Goal: Check status: Check status

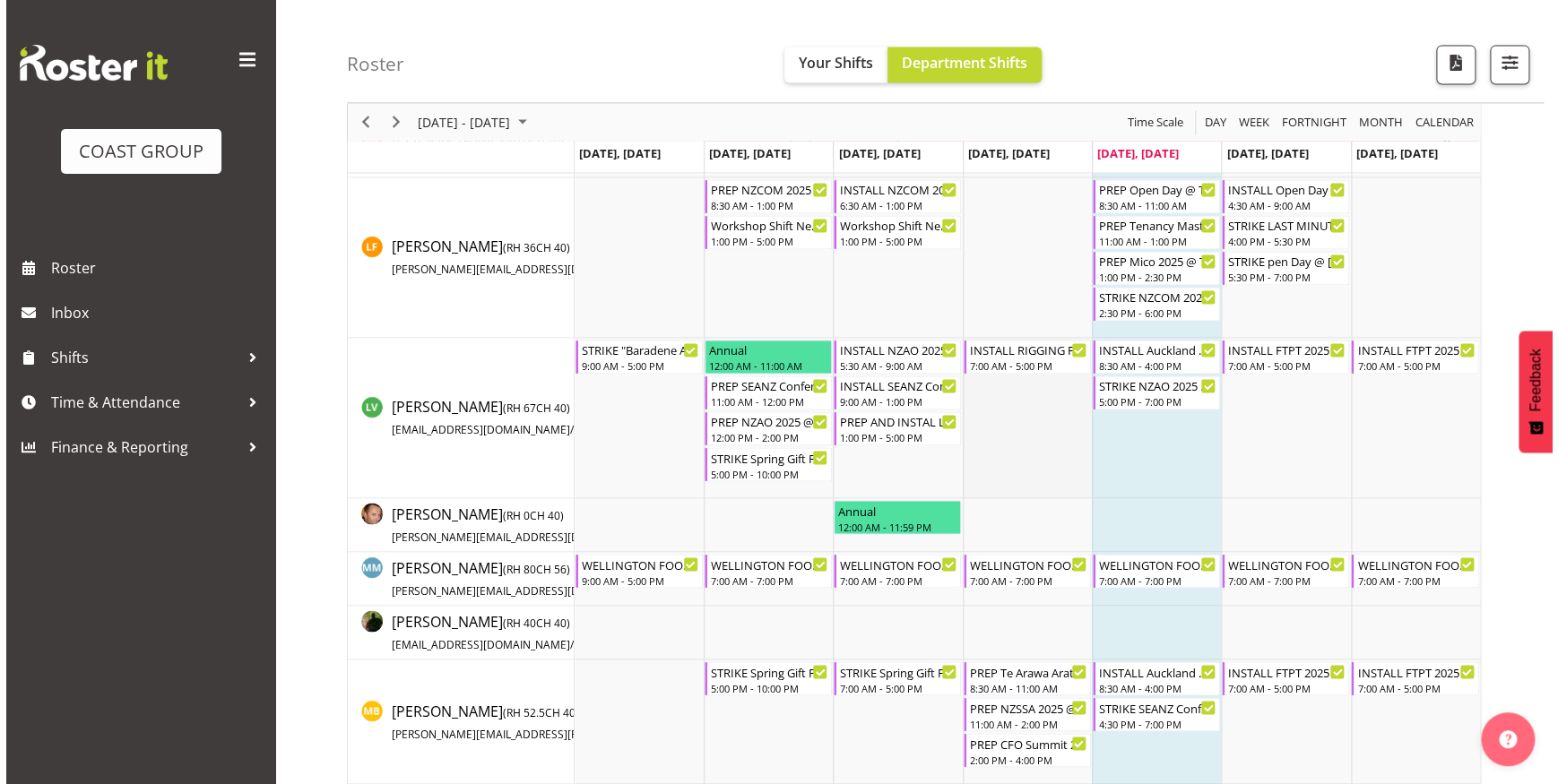
scroll to position [1222, 0]
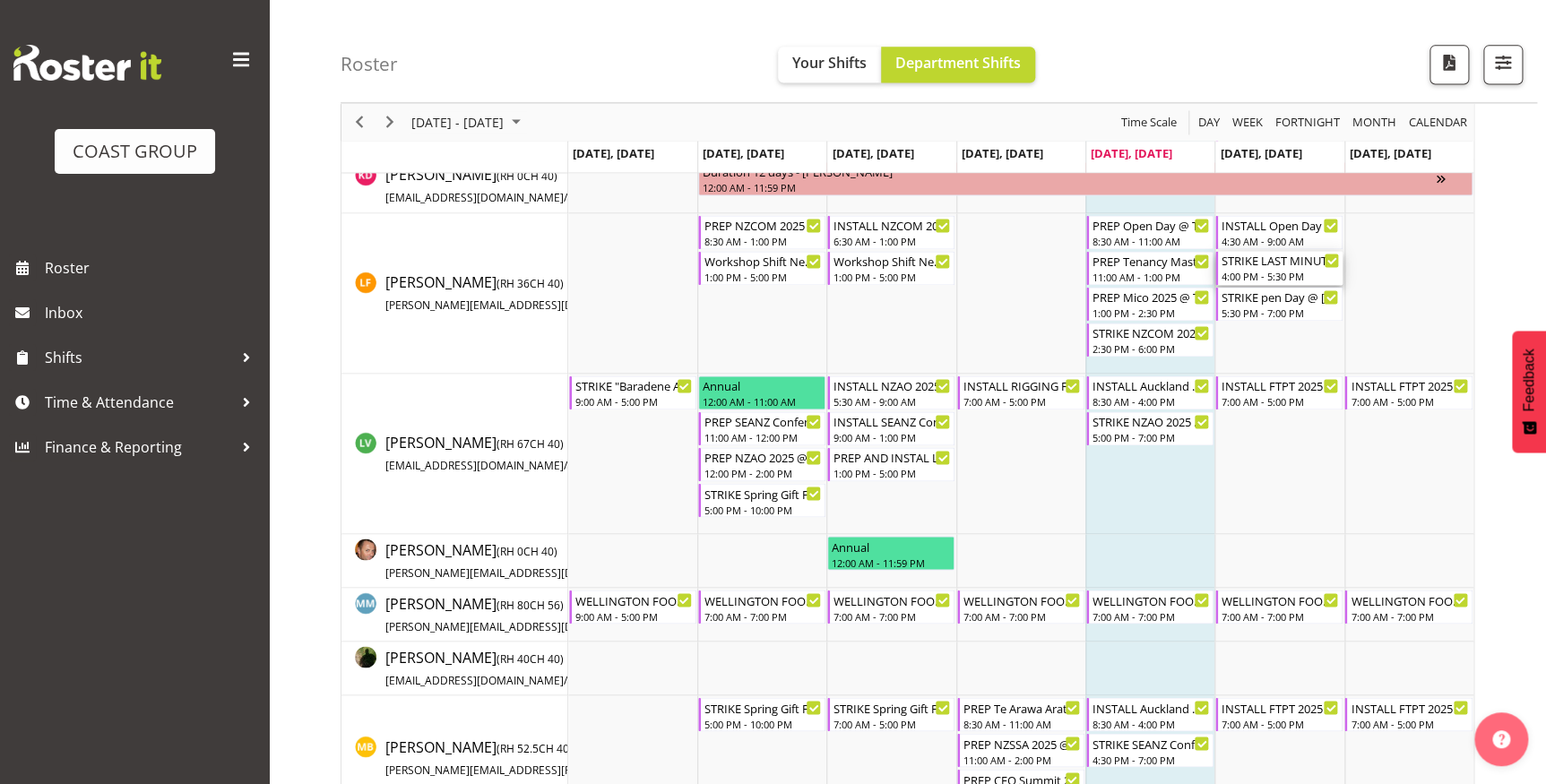
click at [1255, 264] on div "STRIKE LAST MINUTE JOB @ UOA On Site 1700" at bounding box center [1281, 259] width 117 height 18
click at [0, 0] on div at bounding box center [0, 0] width 0 height 0
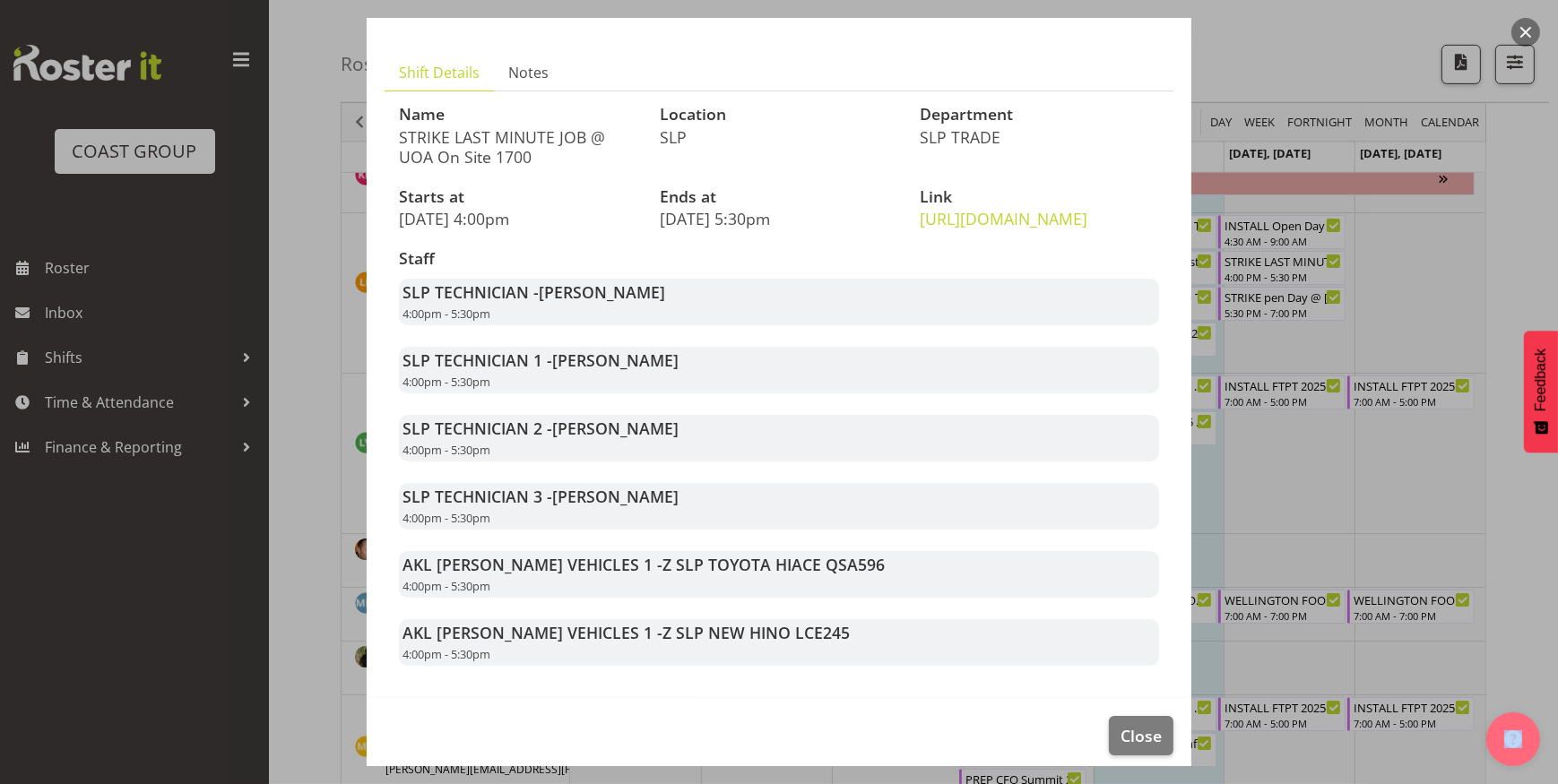
scroll to position [144, 0]
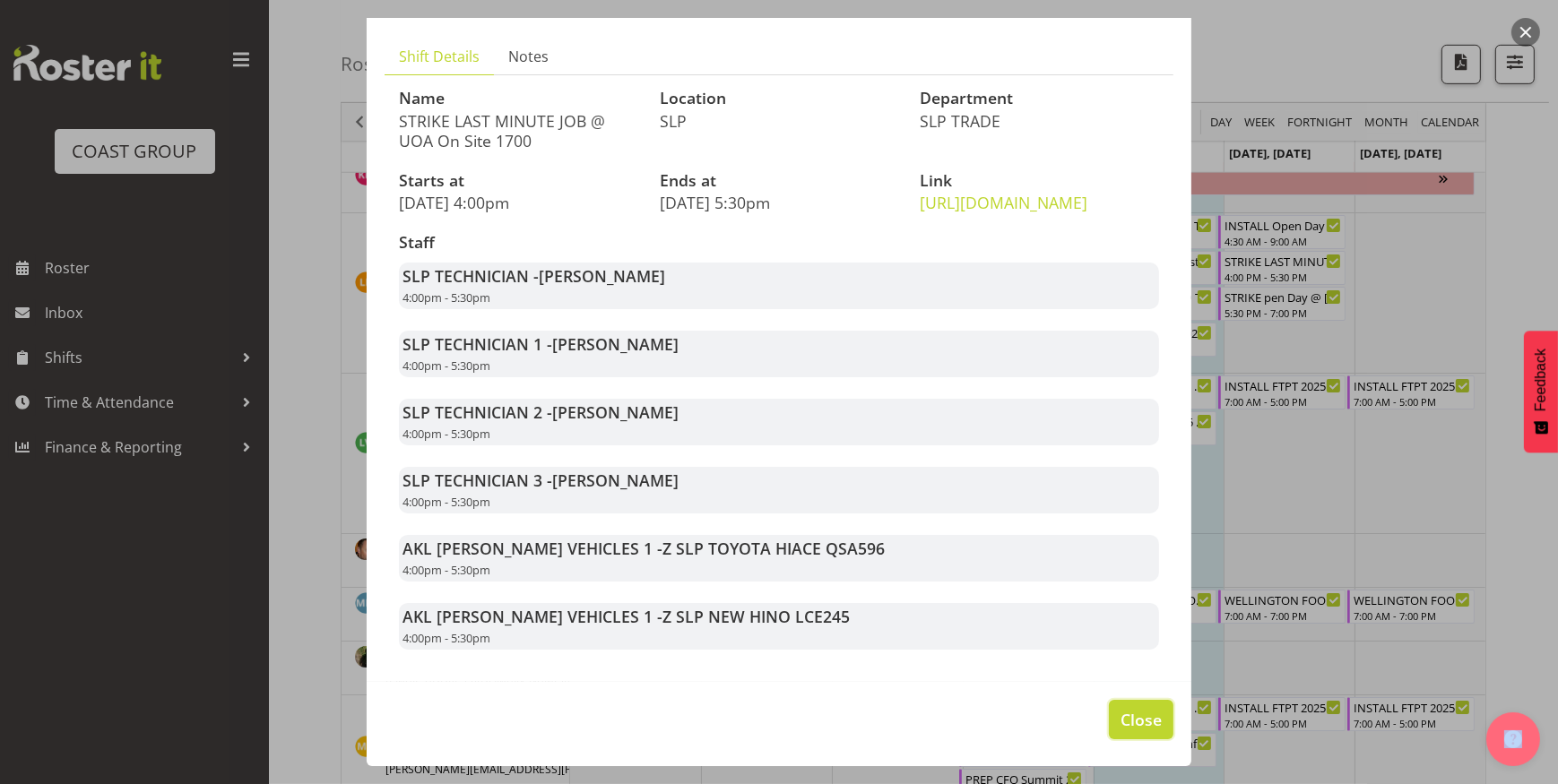
click at [1130, 716] on span "Close" at bounding box center [1141, 719] width 41 height 23
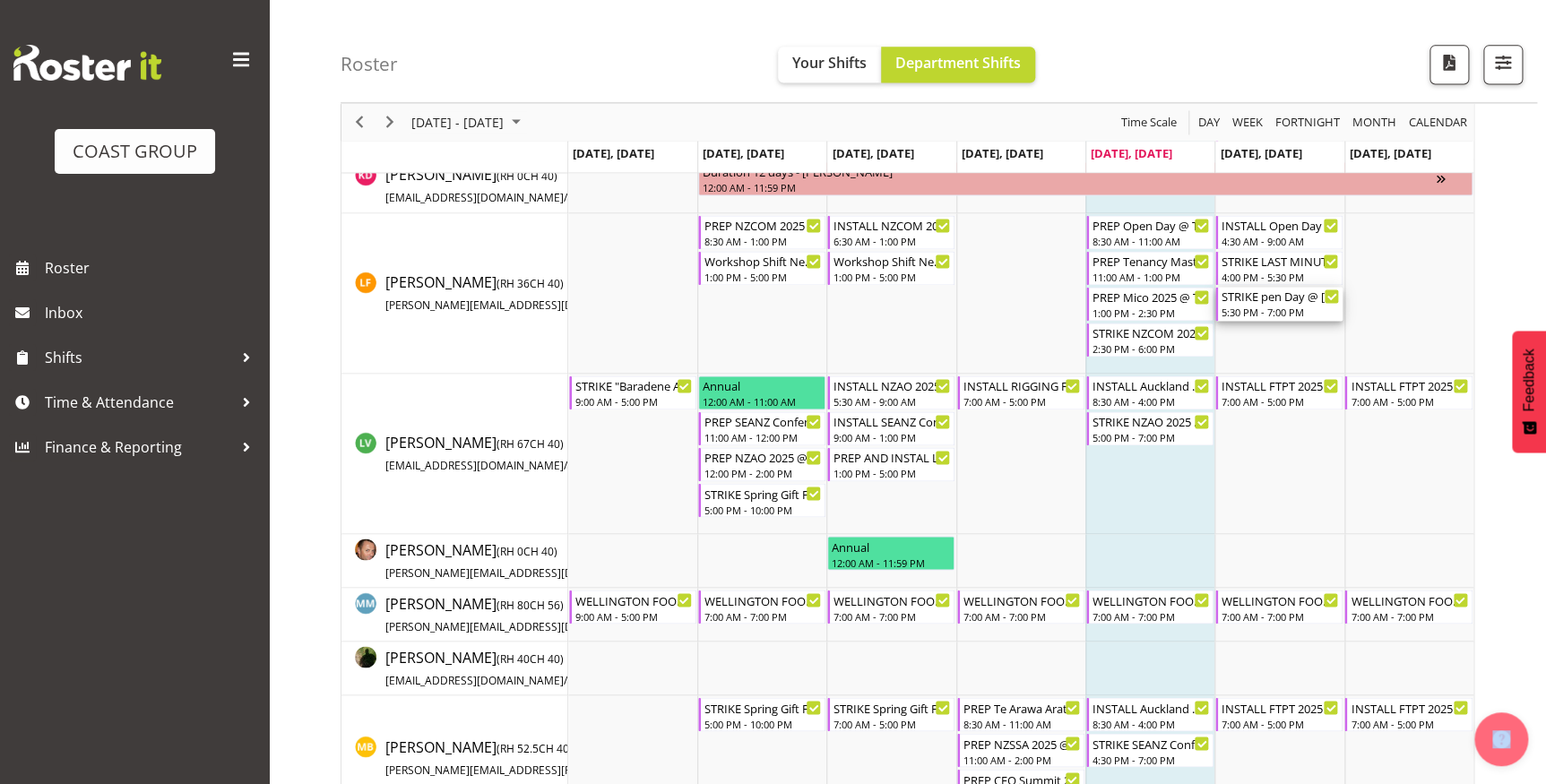
click at [1269, 304] on div "5:30 PM - 7:00 PM" at bounding box center [1281, 311] width 117 height 15
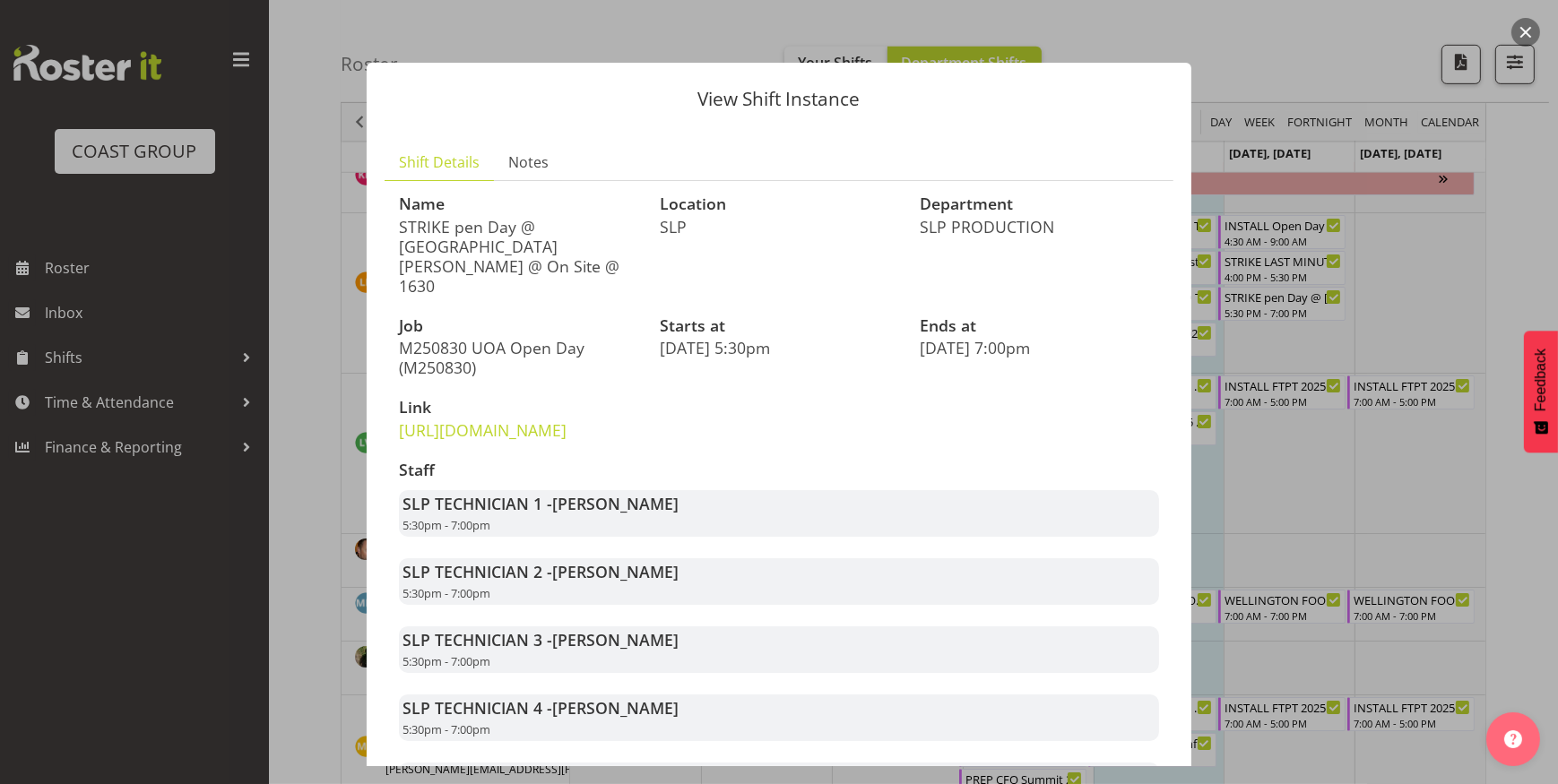
click at [1375, 486] on div at bounding box center [779, 392] width 1558 height 784
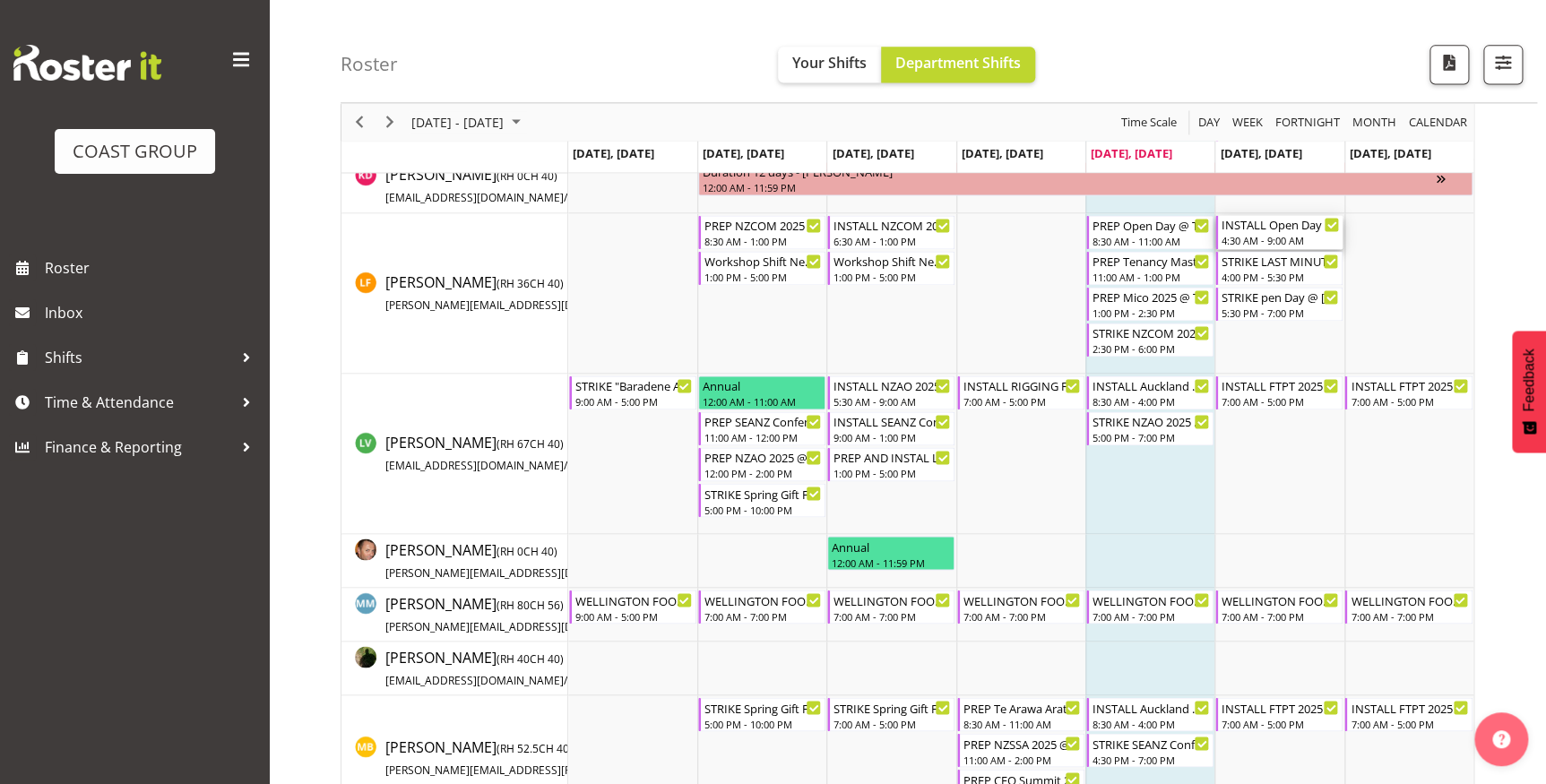
click at [1269, 233] on div "4:30 AM - 9:00 AM" at bounding box center [1281, 240] width 117 height 15
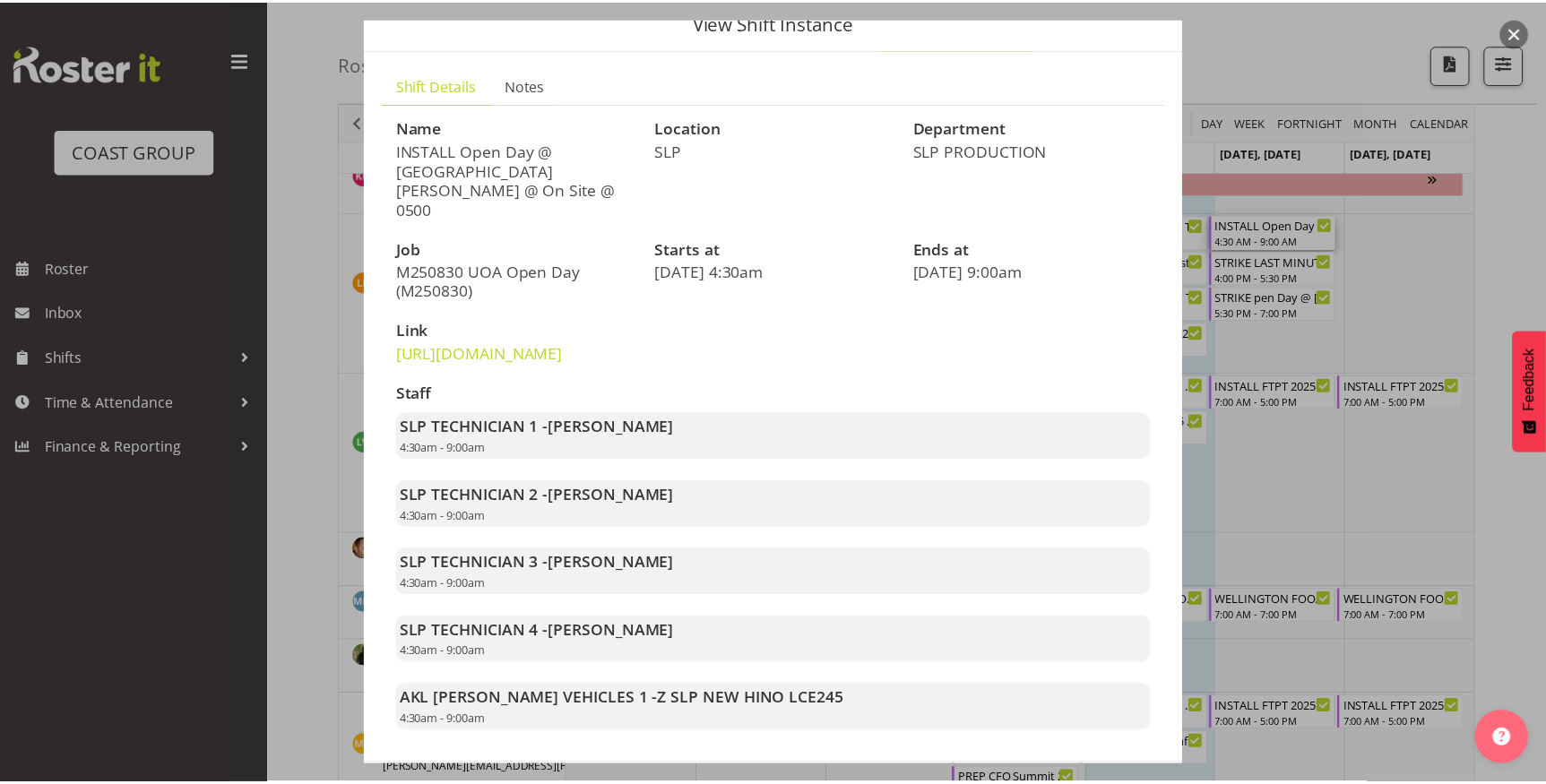
scroll to position [160, 0]
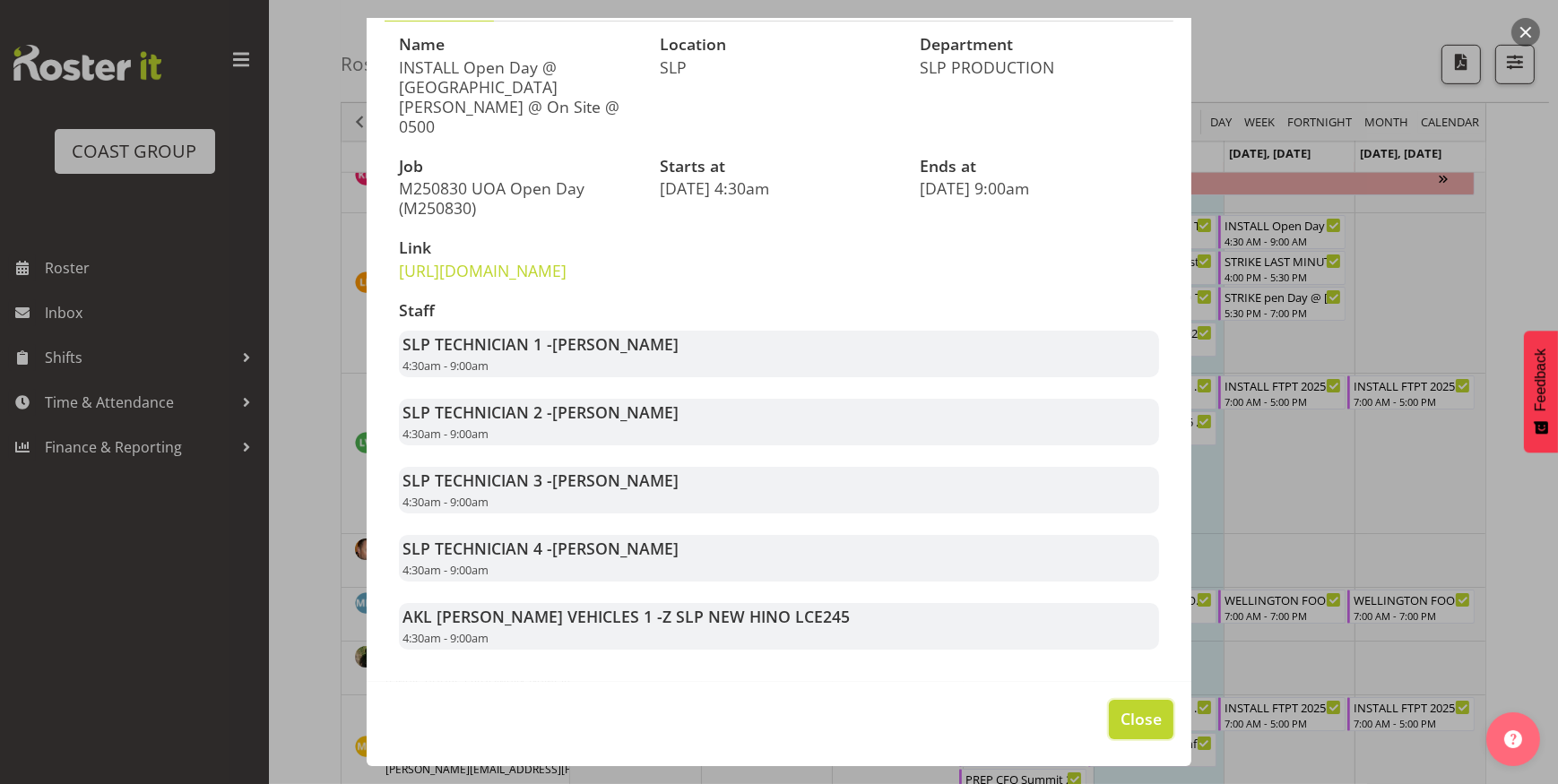
drag, startPoint x: 1138, startPoint y: 715, endPoint x: 1140, endPoint y: 703, distance: 12.2
click at [1141, 709] on span "Close" at bounding box center [1141, 718] width 41 height 23
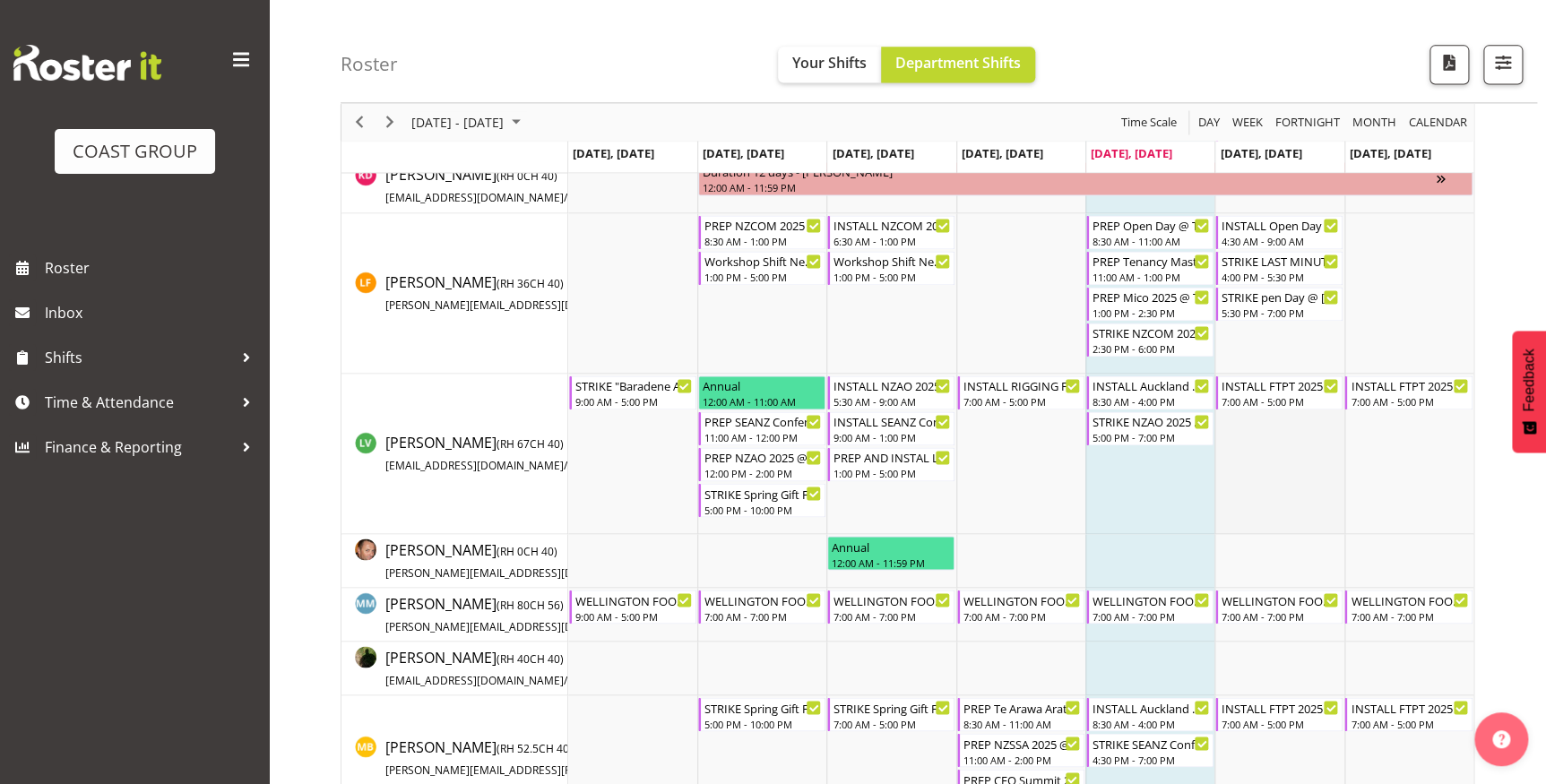
scroll to position [1139, 0]
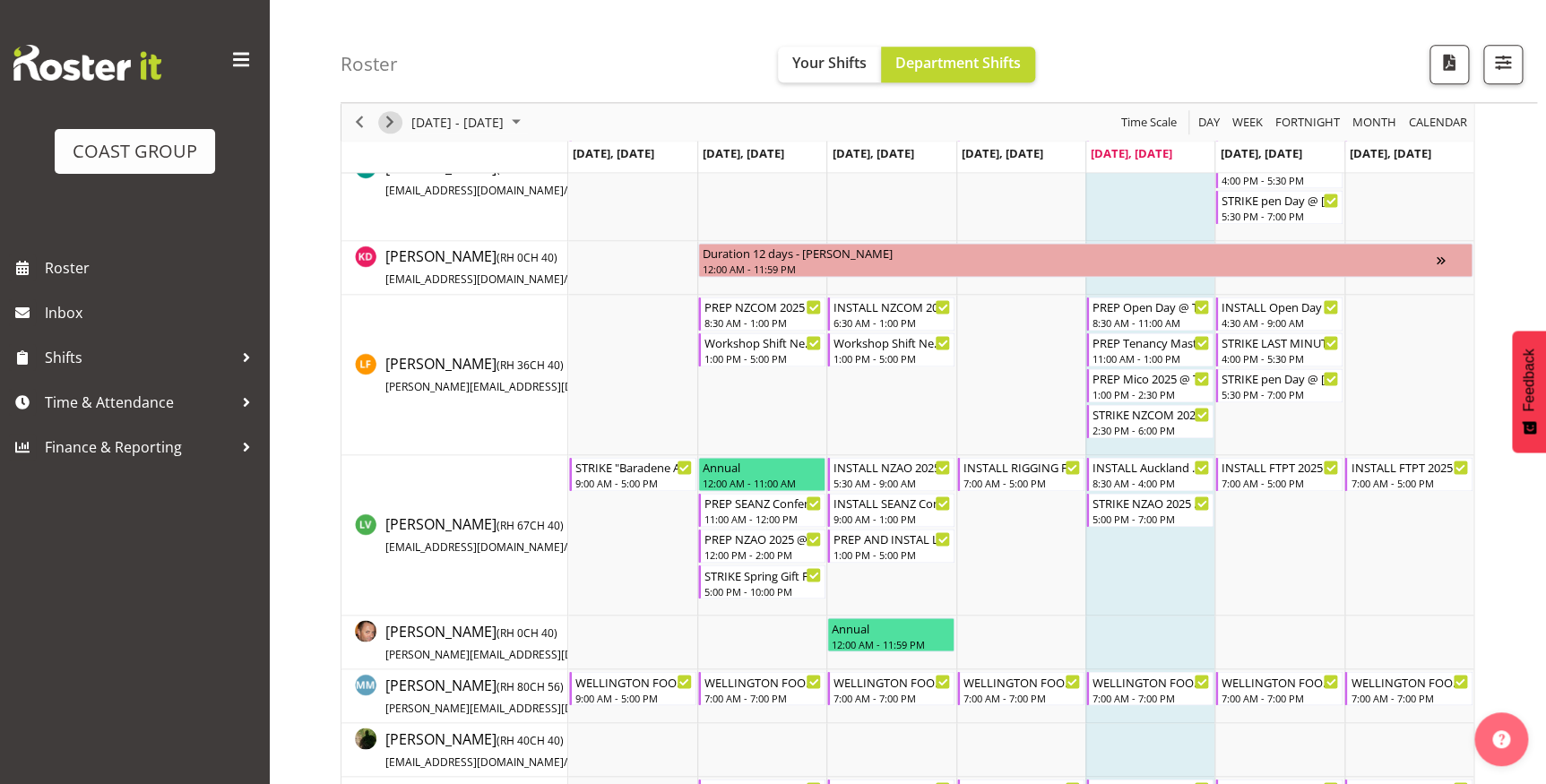
click at [388, 118] on span "Next" at bounding box center [390, 121] width 22 height 23
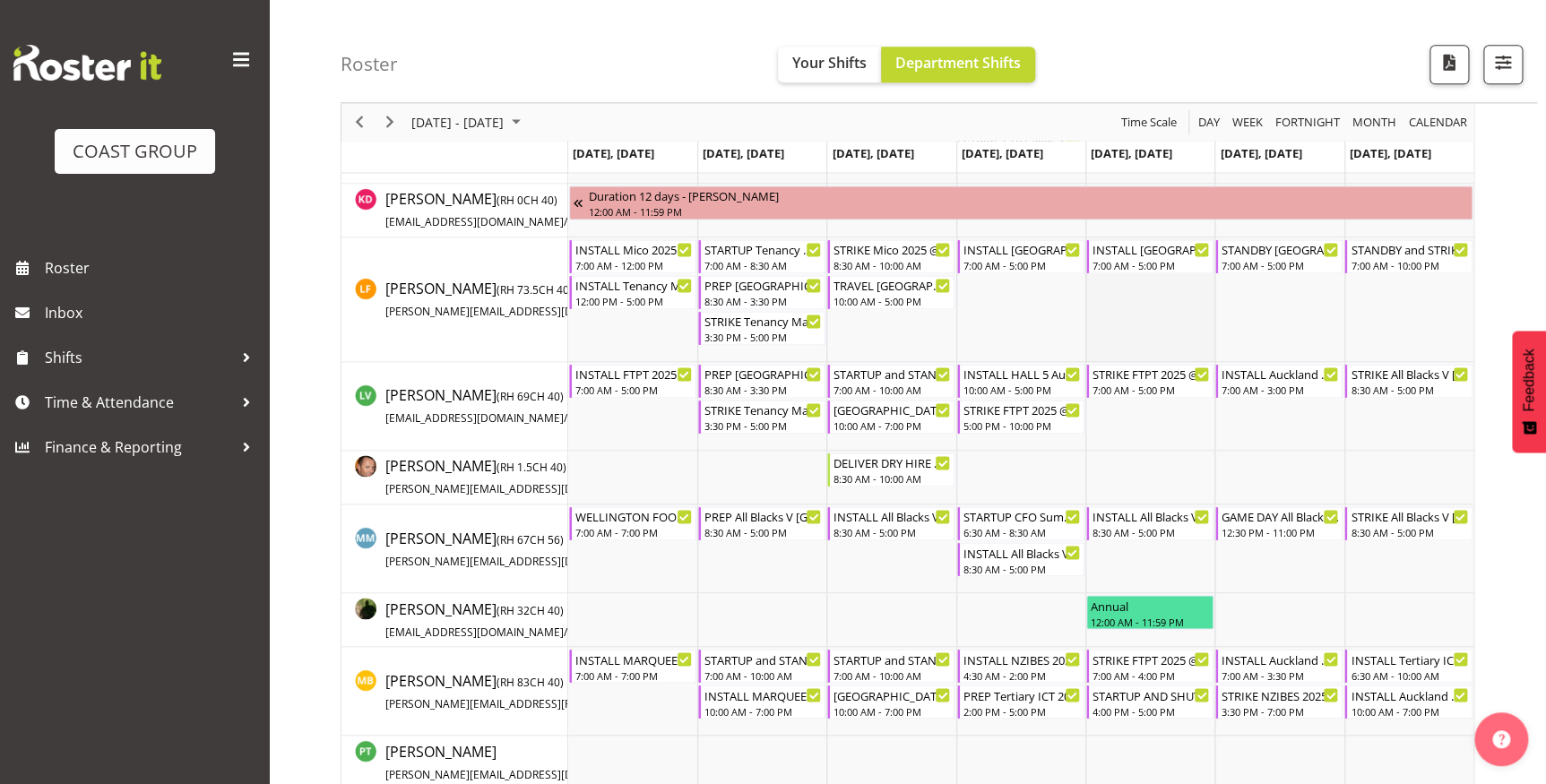
scroll to position [1144, 0]
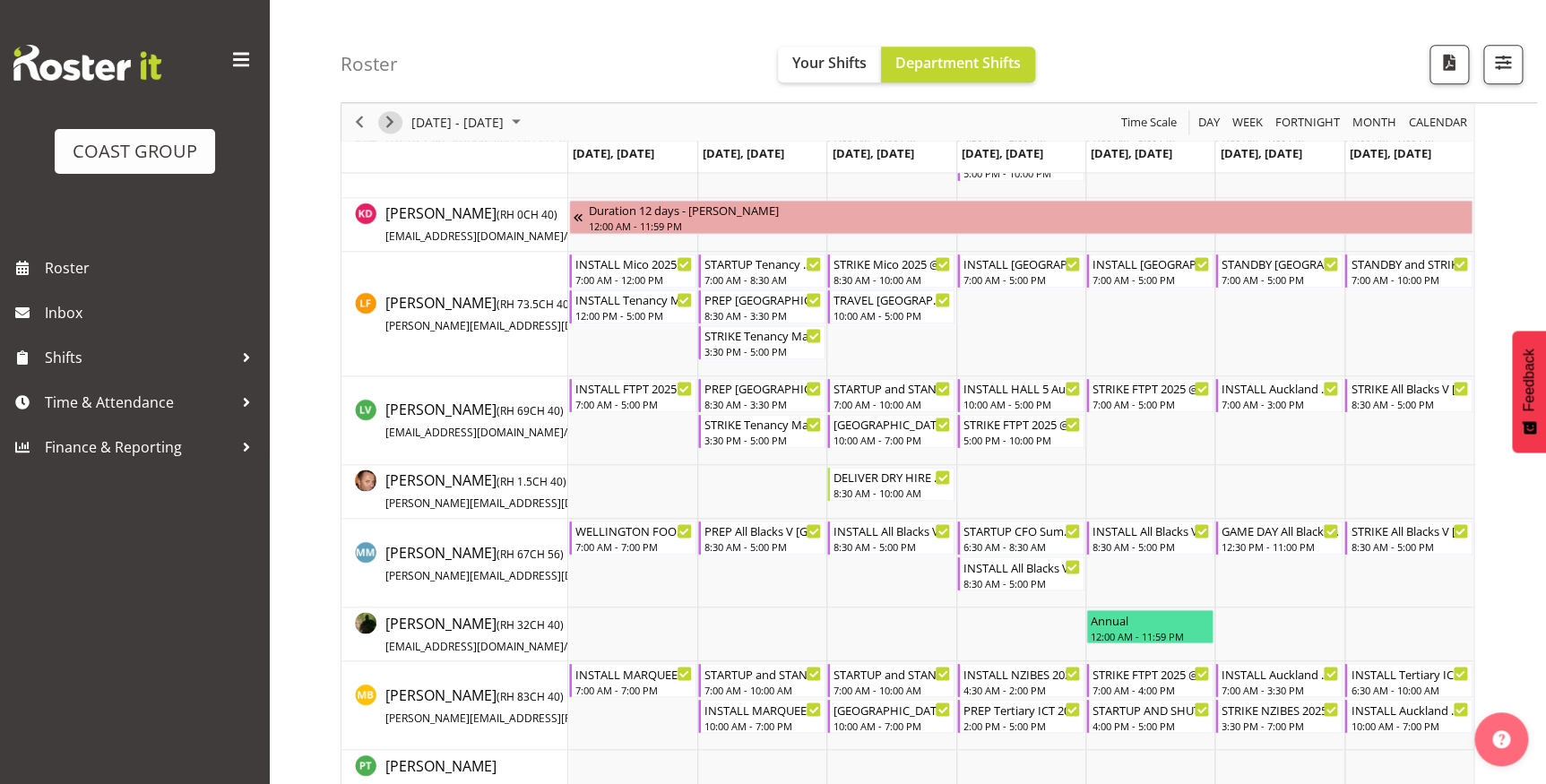
click at [393, 120] on span "Next" at bounding box center [390, 121] width 22 height 23
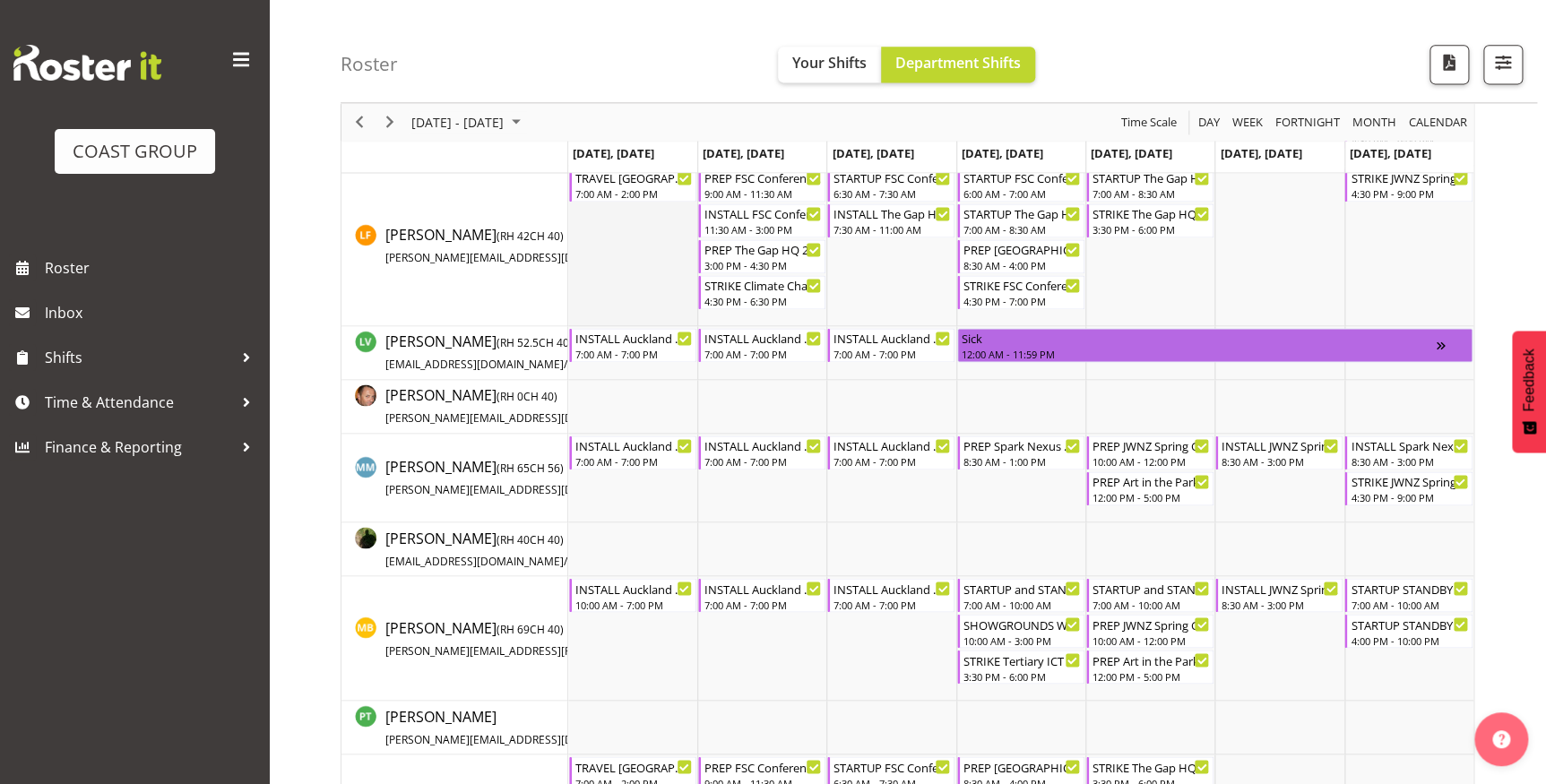
scroll to position [1114, 0]
